Goal: Task Accomplishment & Management: Manage account settings

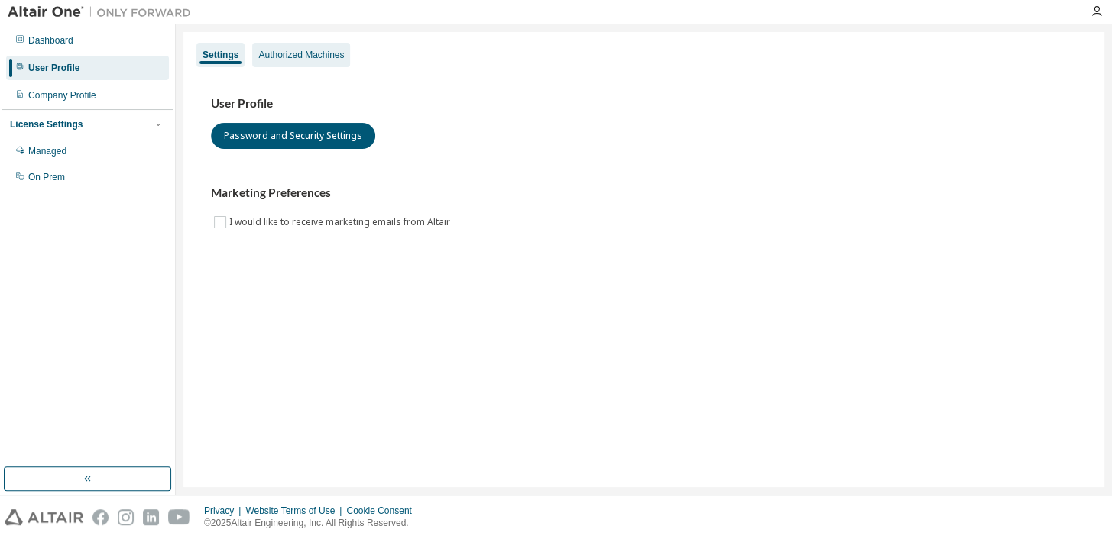
click at [303, 60] on div "Authorized Machines" at bounding box center [301, 55] width 98 height 24
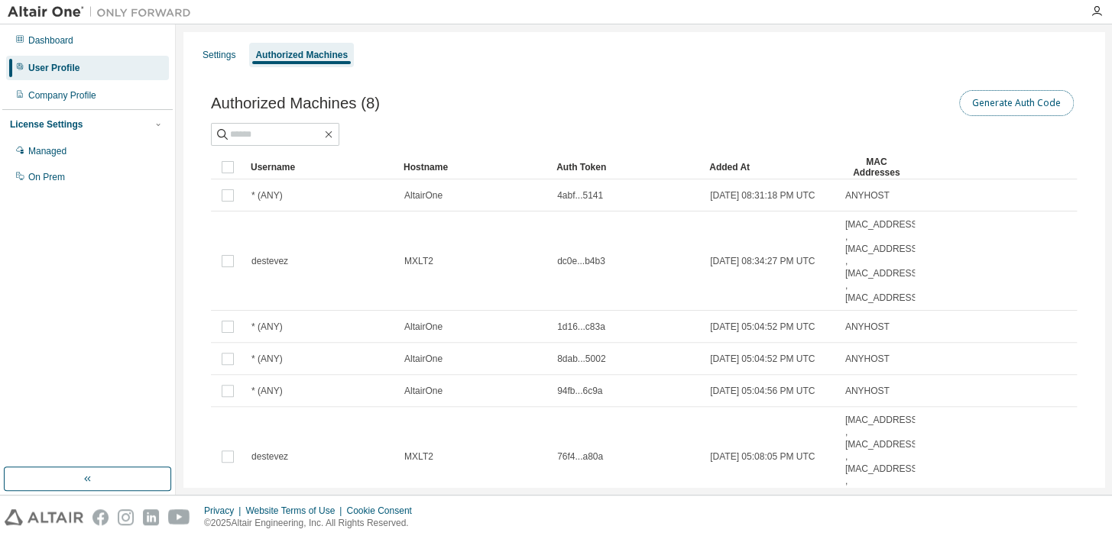
click at [1011, 108] on button "Generate Auth Code" at bounding box center [1016, 103] width 115 height 26
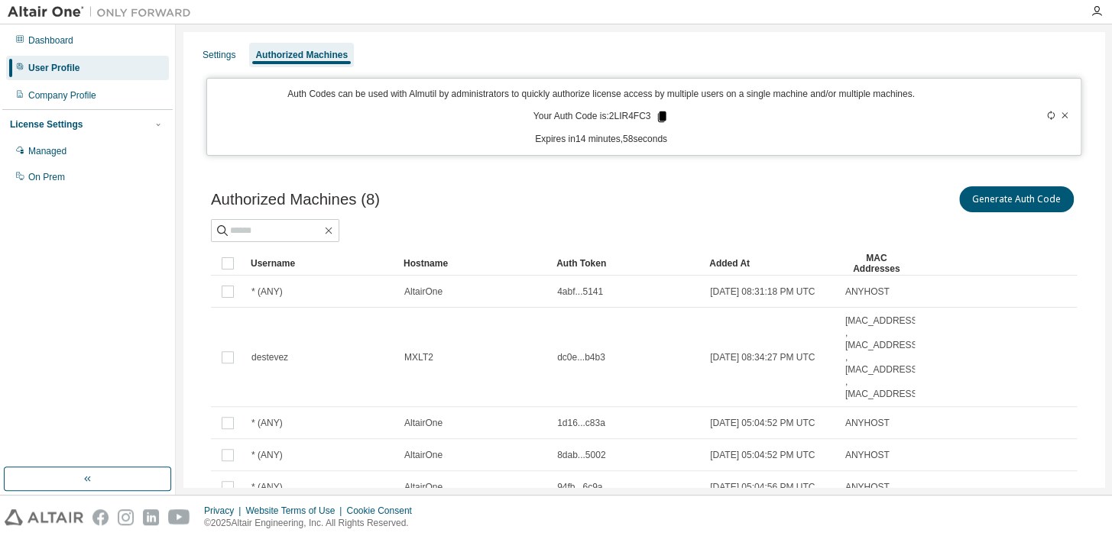
click at [658, 118] on icon at bounding box center [662, 117] width 8 height 11
click at [1096, 16] on icon "button" at bounding box center [1096, 11] width 12 height 12
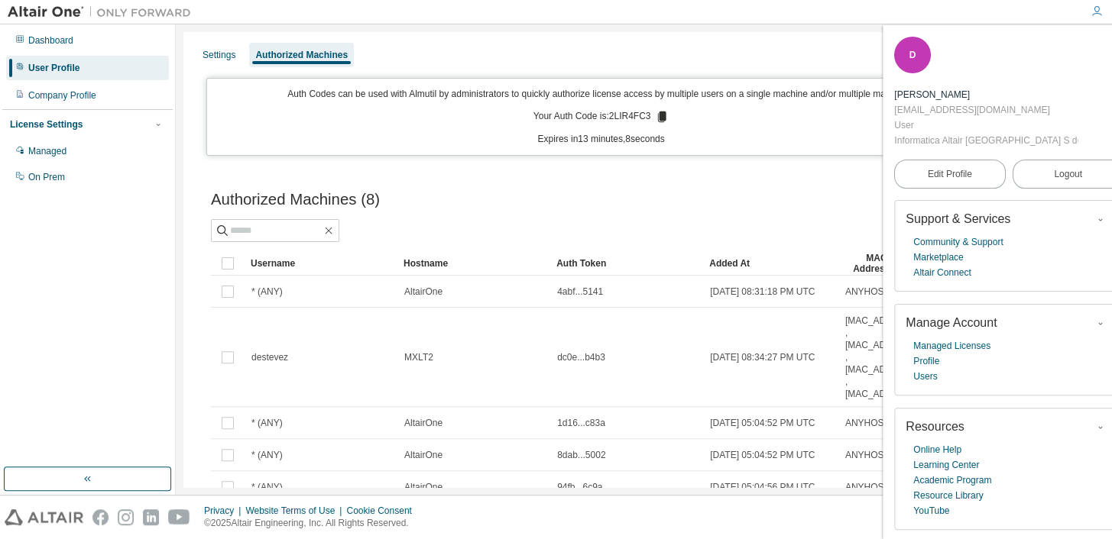
click at [41, 7] on img at bounding box center [103, 12] width 191 height 15
click at [117, 13] on img at bounding box center [103, 12] width 191 height 15
click at [80, 11] on img at bounding box center [103, 12] width 191 height 15
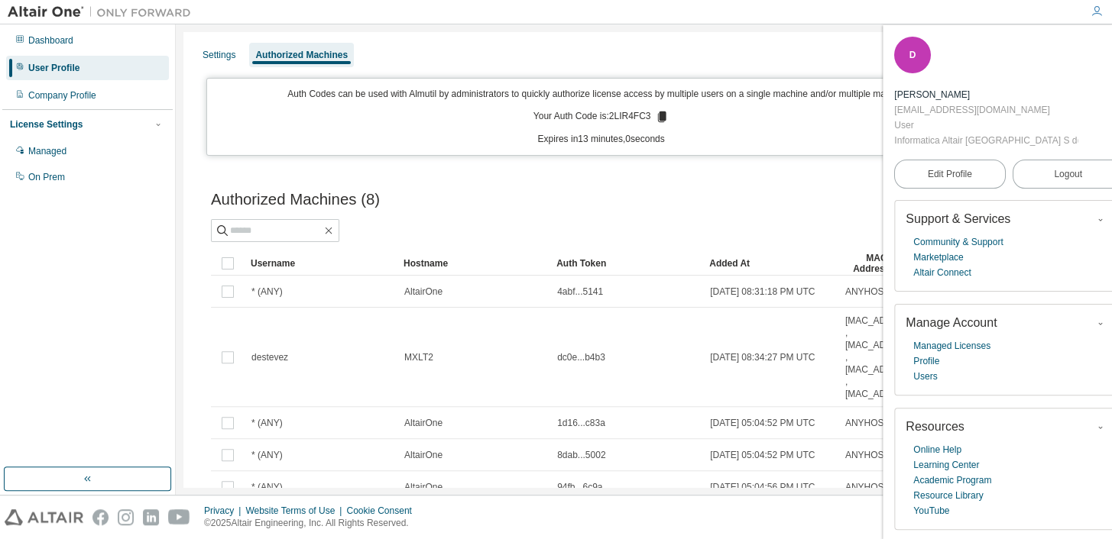
click at [80, 11] on img at bounding box center [103, 12] width 191 height 15
click at [80, 12] on img at bounding box center [103, 12] width 191 height 15
